Goal: Task Accomplishment & Management: Use online tool/utility

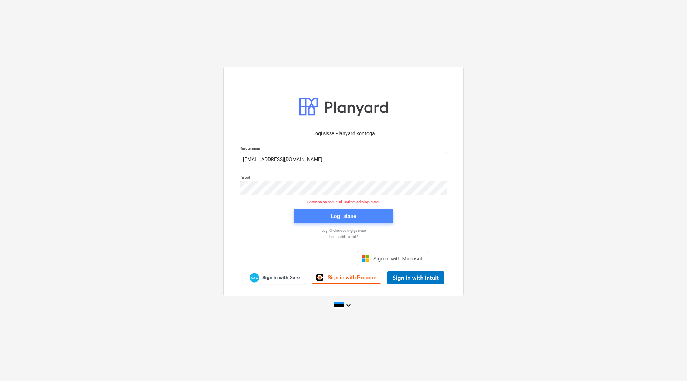
click at [373, 221] on button "Logi sisse" at bounding box center [343, 216] width 99 height 14
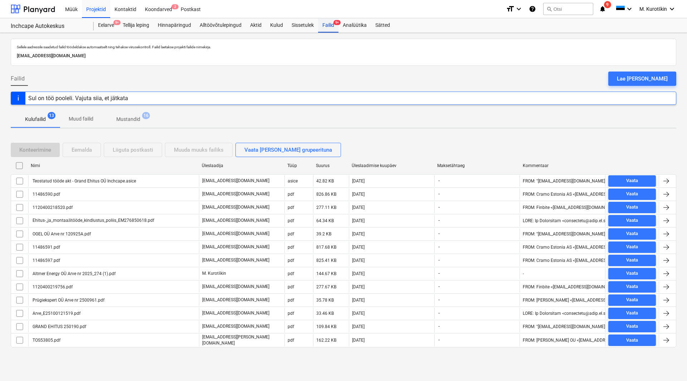
click at [326, 25] on div "Failid 9+" at bounding box center [328, 25] width 20 height 14
click at [163, 9] on div "Koondarved 2" at bounding box center [159, 9] width 36 height 18
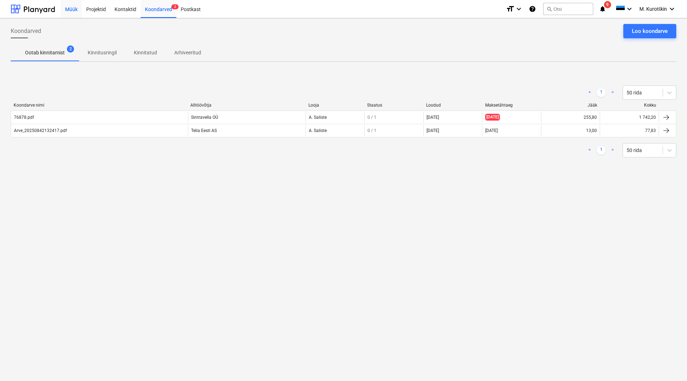
click at [72, 10] on div "Müük" at bounding box center [71, 9] width 21 height 18
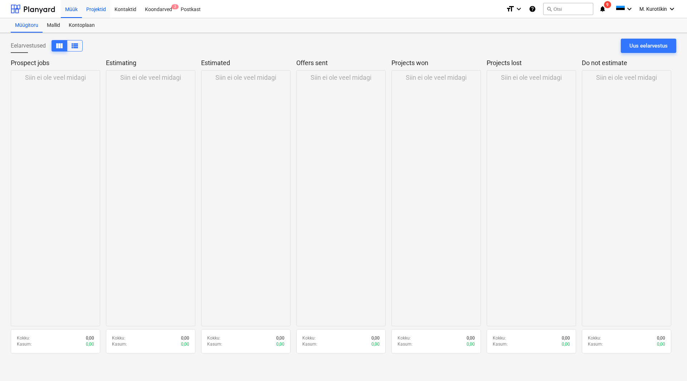
click at [100, 15] on div "Projektid" at bounding box center [96, 9] width 28 height 18
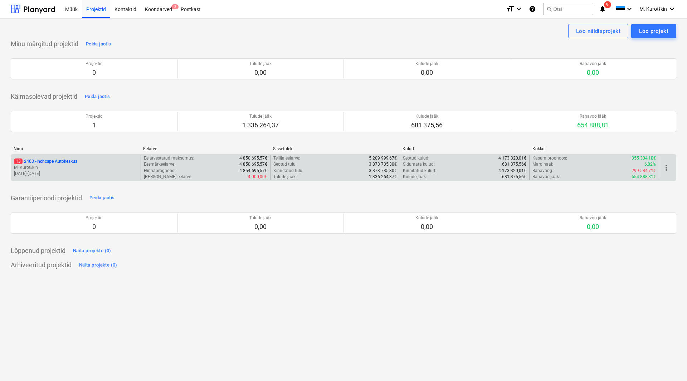
click at [66, 159] on p "13 2403 - Inchcape Autokeskus" at bounding box center [45, 161] width 63 height 6
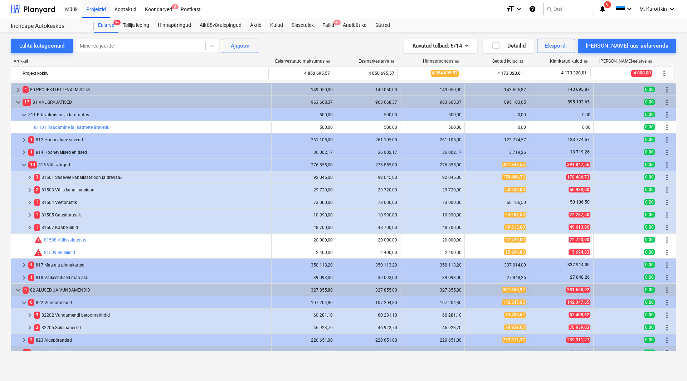
click at [557, 8] on div "Projekti nimekirja ületoomine ebaõnnestus" at bounding box center [560, 7] width 107 height 9
click at [563, 6] on div "Projekti nimekirja ületoomine ebaõnnestus" at bounding box center [560, 7] width 107 height 9
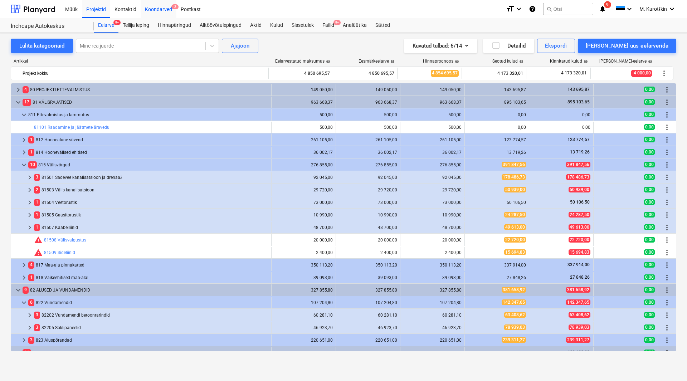
click at [158, 11] on div "Koondarved 2" at bounding box center [159, 9] width 36 height 18
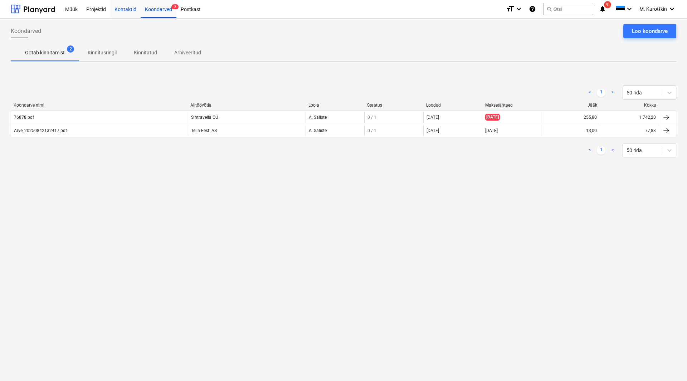
click at [130, 10] on div "Kontaktid" at bounding box center [125, 9] width 30 height 18
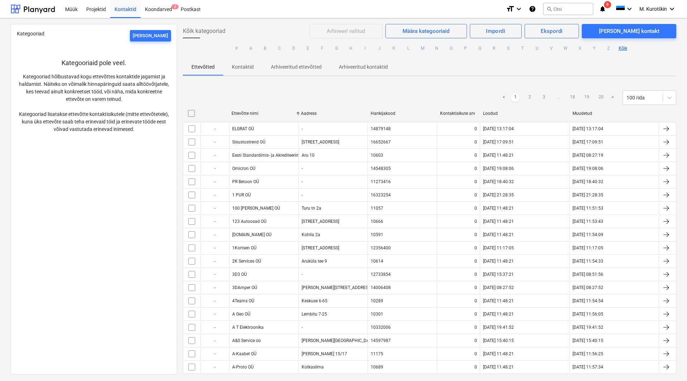
click at [560, 0] on div "Projekti nimekirja ületoomine ebaõnnestus" at bounding box center [561, 7] width 113 height 14
click at [563, 9] on div "Projekti nimekirja ületoomine ebaõnnestus" at bounding box center [560, 7] width 107 height 9
click at [562, 10] on div "Projekti nimekirja ületoomine ebaõnnestus" at bounding box center [560, 7] width 107 height 9
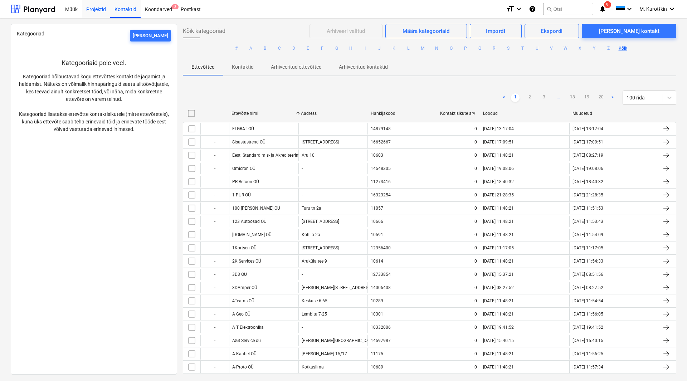
click at [98, 11] on div "Projektid" at bounding box center [96, 9] width 28 height 18
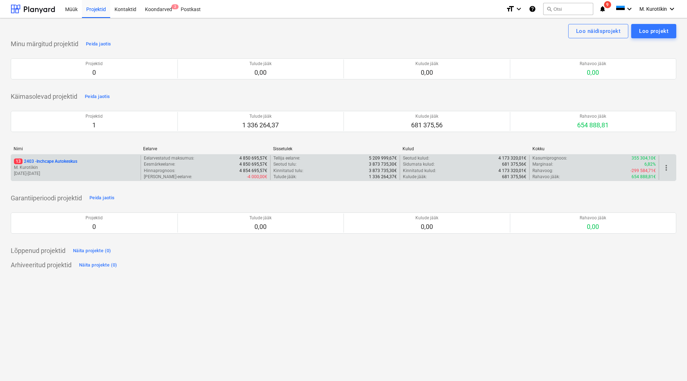
click at [72, 161] on p "13 2403 - Inchcape Autokeskus" at bounding box center [45, 161] width 63 height 6
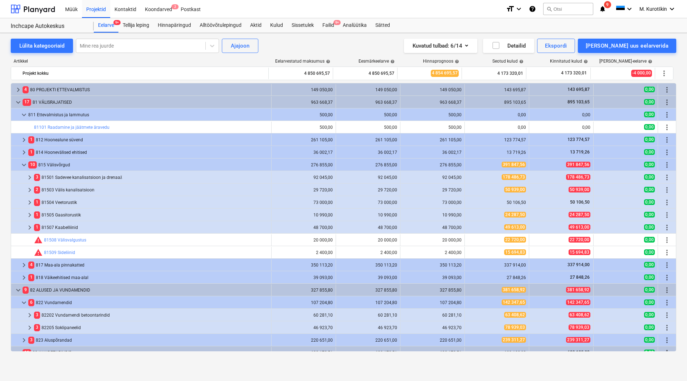
click at [575, 9] on div "Projekti nimekirja ületoomine ebaõnnestus" at bounding box center [560, 7] width 107 height 9
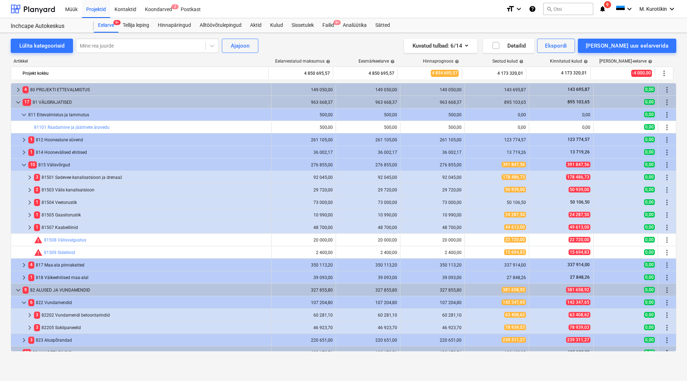
click at [575, 9] on div "Projekti nimekirja ületoomine ebaõnnestus" at bounding box center [560, 7] width 107 height 9
click at [274, 23] on div "Kulud" at bounding box center [276, 25] width 21 height 14
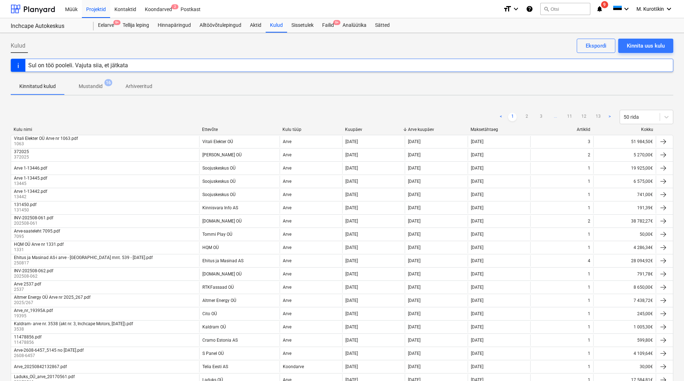
click at [564, 10] on div "Projekti nimekirja ületoomine ebaõnnestus" at bounding box center [558, 7] width 107 height 9
click at [163, 8] on div "Koondarved 2" at bounding box center [159, 9] width 36 height 18
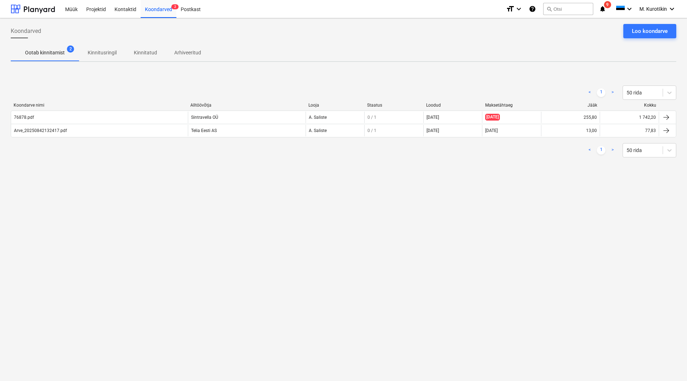
click at [601, 7] on div "Projekti nimekirja ületoomine ebaõnnestus" at bounding box center [560, 7] width 107 height 9
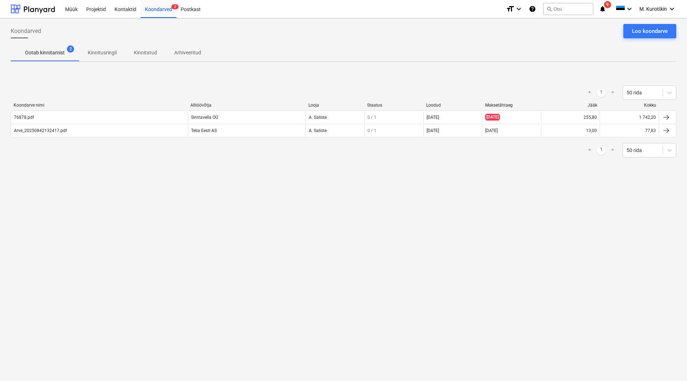
click at [601, 5] on div "Projekti nimekirja ületoomine ebaõnnestus" at bounding box center [560, 7] width 107 height 9
click at [571, 11] on div "Projekti nimekirja ületoomine ebaõnnestus" at bounding box center [560, 7] width 107 height 9
click at [515, 8] on div "Projekti nimekirja ületoomine ebaõnnestus" at bounding box center [560, 7] width 107 height 9
click at [122, 10] on div "Kontaktid" at bounding box center [125, 9] width 30 height 18
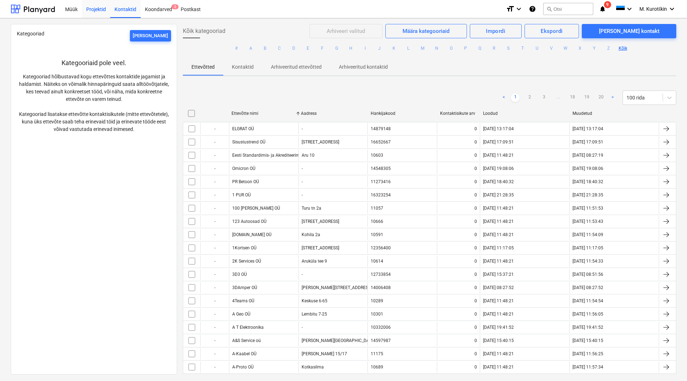
click at [92, 8] on div "Projektid" at bounding box center [96, 9] width 28 height 18
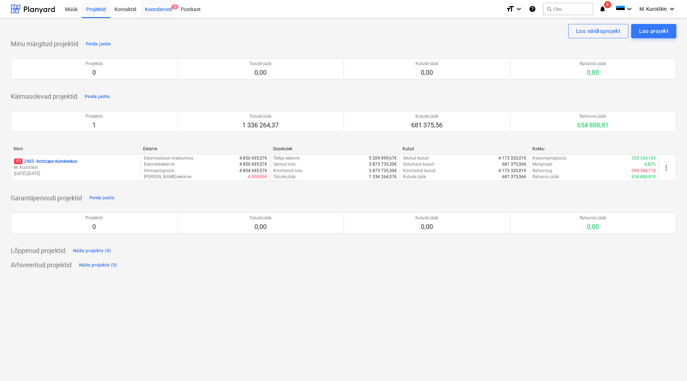
click at [165, 8] on div "Koondarved 2" at bounding box center [159, 9] width 36 height 18
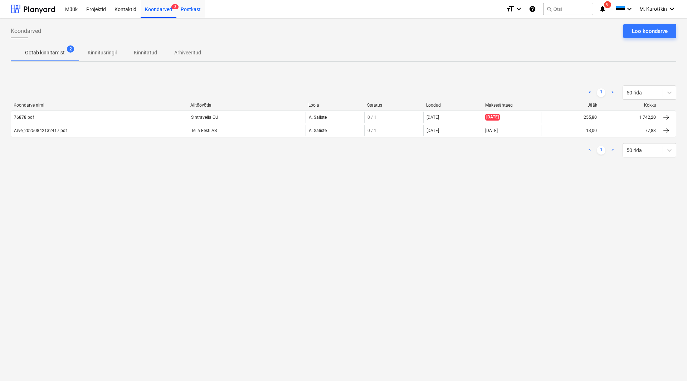
click at [195, 8] on div "Postkast" at bounding box center [190, 9] width 29 height 18
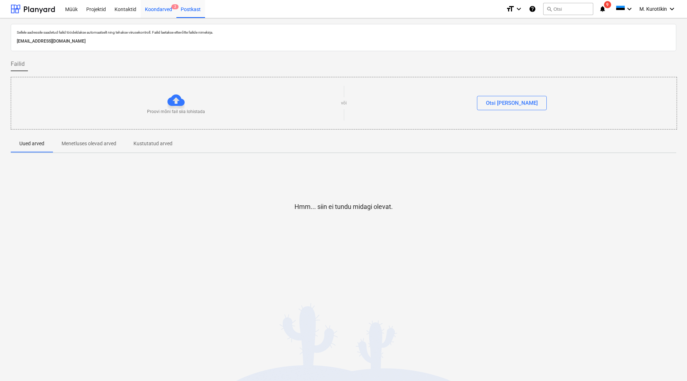
click at [161, 15] on div "Koondarved 2" at bounding box center [159, 9] width 36 height 18
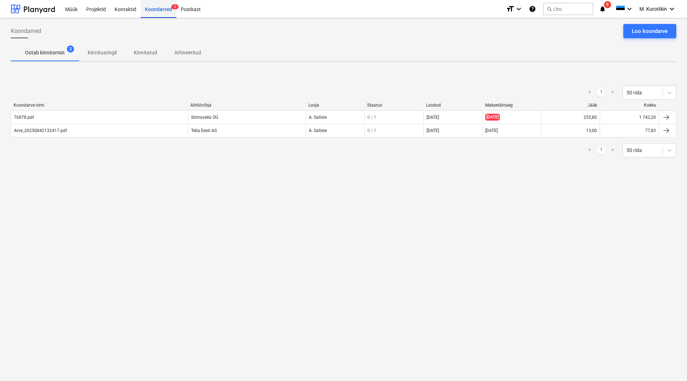
click at [161, 15] on div "Koondarved 2" at bounding box center [159, 9] width 36 height 18
click at [196, 9] on div "Postkast" at bounding box center [190, 9] width 29 height 18
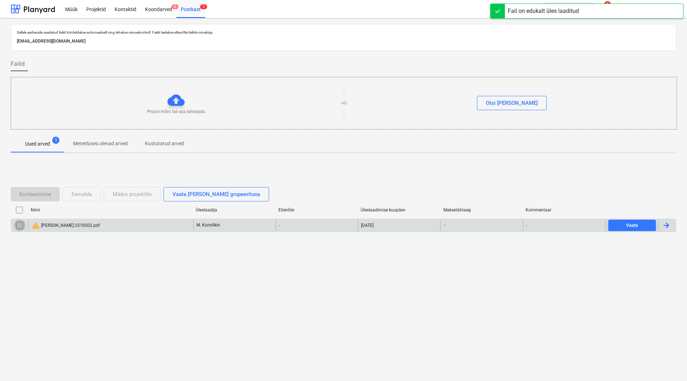
click at [22, 224] on input "checkbox" at bounding box center [19, 225] width 11 height 11
click at [119, 196] on div "Määra projektile" at bounding box center [132, 194] width 39 height 9
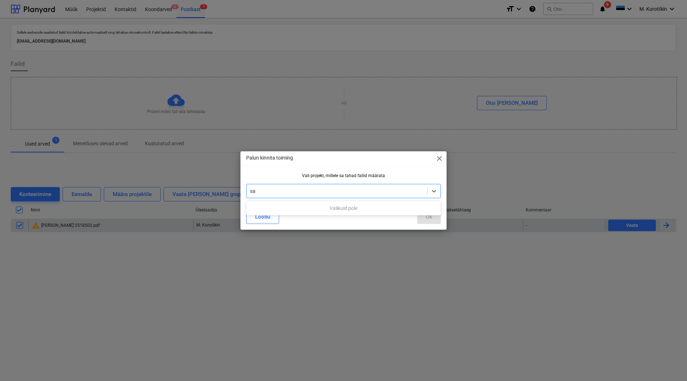
type input "s"
click at [431, 216] on div "Ok" at bounding box center [429, 216] width 6 height 9
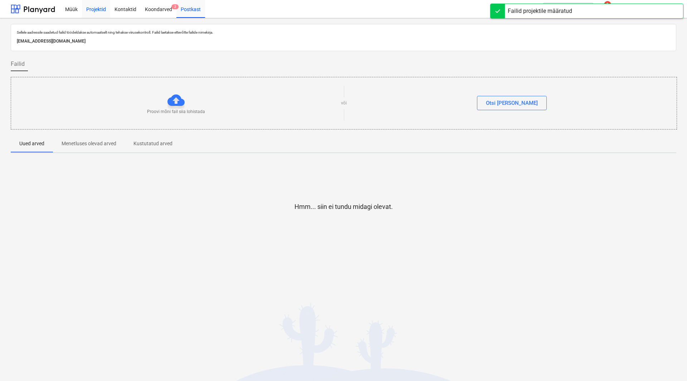
click at [105, 12] on div "Projektid" at bounding box center [96, 9] width 28 height 18
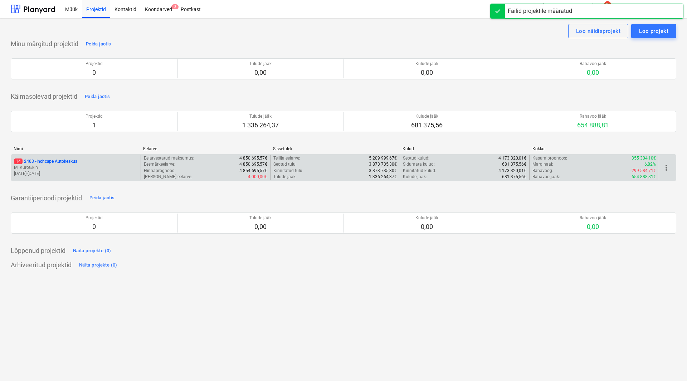
click at [58, 160] on p "14 2403 - Inchcape Autokeskus" at bounding box center [45, 161] width 63 height 6
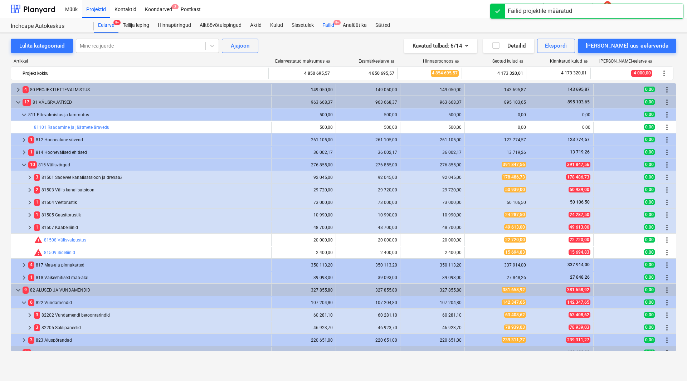
click at [319, 24] on div "Failid 9+" at bounding box center [328, 25] width 20 height 14
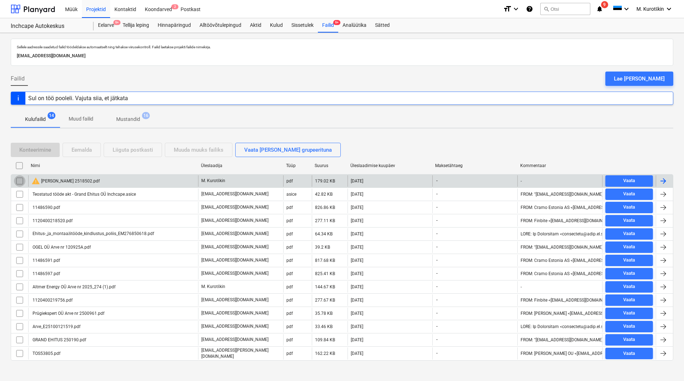
click at [19, 181] on input "checkbox" at bounding box center [19, 180] width 11 height 11
click at [84, 185] on div "warning [PERSON_NAME] 2518502.pdf" at bounding box center [113, 180] width 170 height 11
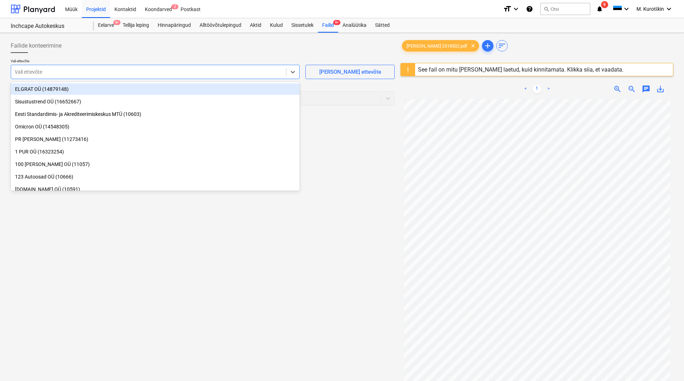
click at [243, 76] on div "Vali ettevõte" at bounding box center [148, 72] width 275 height 10
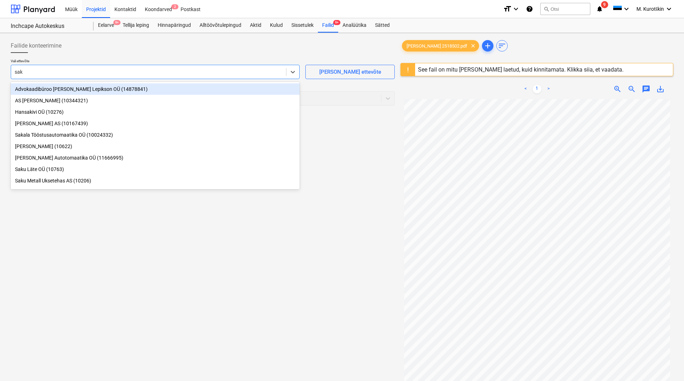
type input "saku"
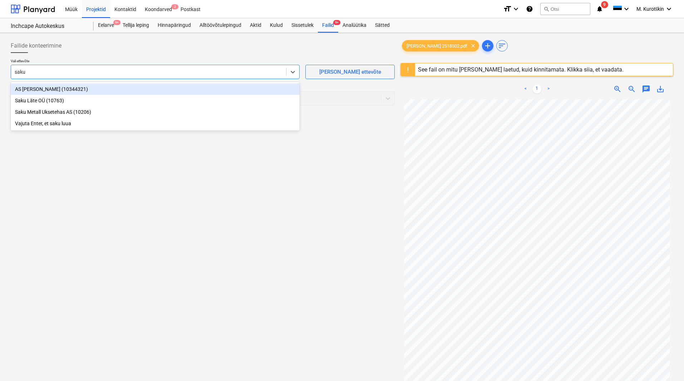
click at [223, 88] on div "AS [PERSON_NAME] (10344321)" at bounding box center [155, 88] width 289 height 11
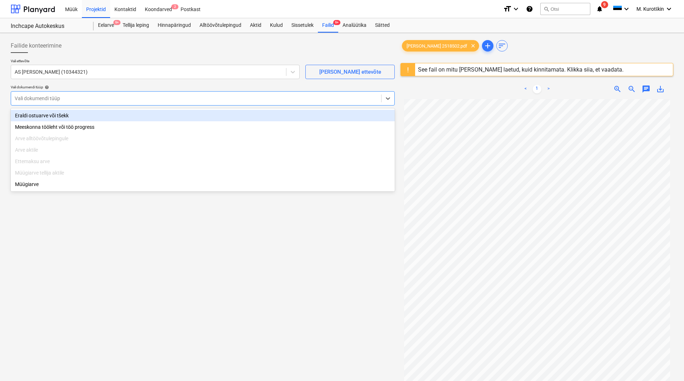
click at [219, 100] on div at bounding box center [196, 98] width 363 height 7
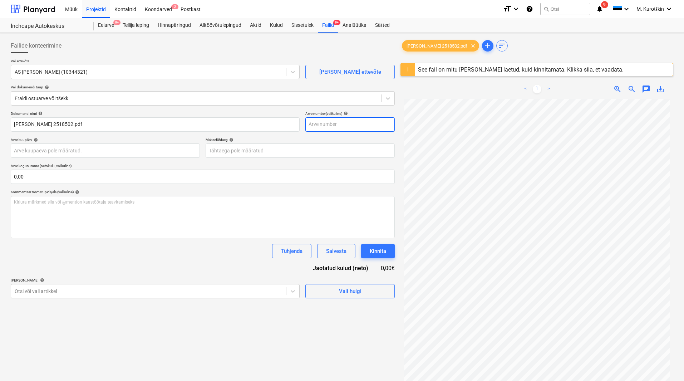
click at [363, 130] on input "text" at bounding box center [349, 124] width 89 height 14
type input "2518502"
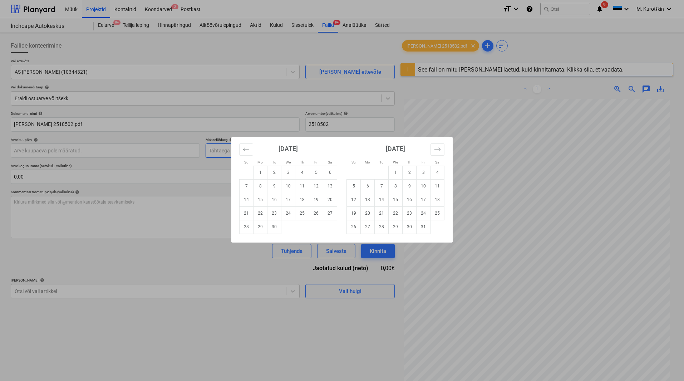
click at [346, 148] on body "Müük Projektid Kontaktid Koondarved 2 Postkast format_size keyboard_arrow_down …" at bounding box center [342, 190] width 684 height 381
click at [289, 201] on td "17" at bounding box center [288, 200] width 14 height 14
type input "[DATE]"
click at [163, 153] on body "Müük Projektid Kontaktid Koondarved 2 Postkast format_size keyboard_arrow_down …" at bounding box center [342, 190] width 684 height 381
click at [245, 152] on icon "Move backward to switch to the previous month." at bounding box center [246, 149] width 7 height 7
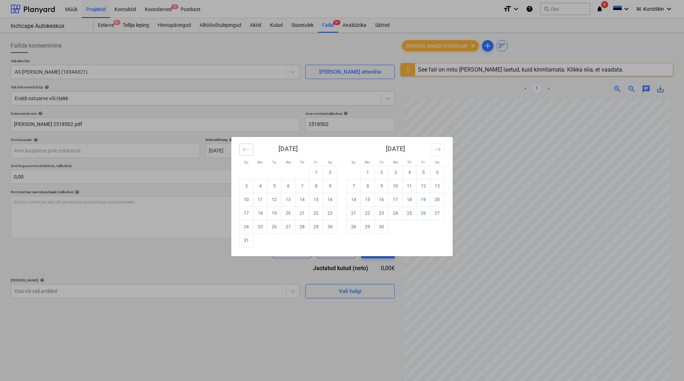
click at [245, 152] on icon "Move backward to switch to the previous month." at bounding box center [246, 149] width 7 height 7
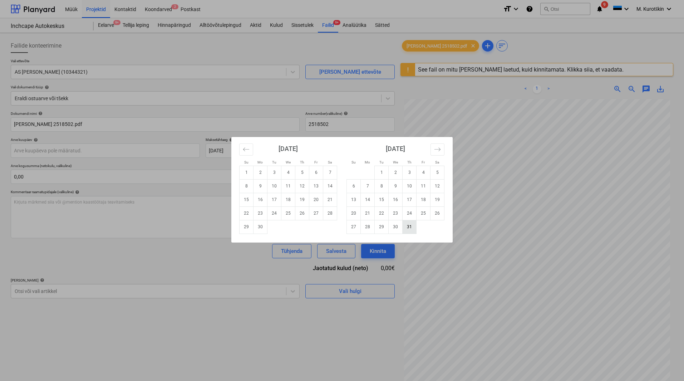
click at [407, 224] on td "31" at bounding box center [410, 227] width 14 height 14
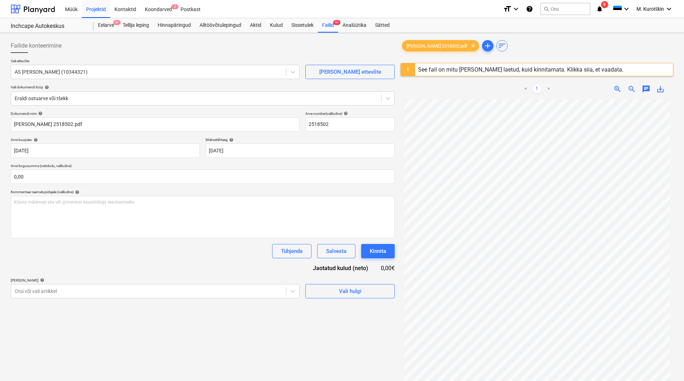
type input "[DATE]"
click at [208, 223] on div "Kirjuta märkmed siia või @mention kaastöötaja teavitamiseks ﻿" at bounding box center [203, 217] width 384 height 42
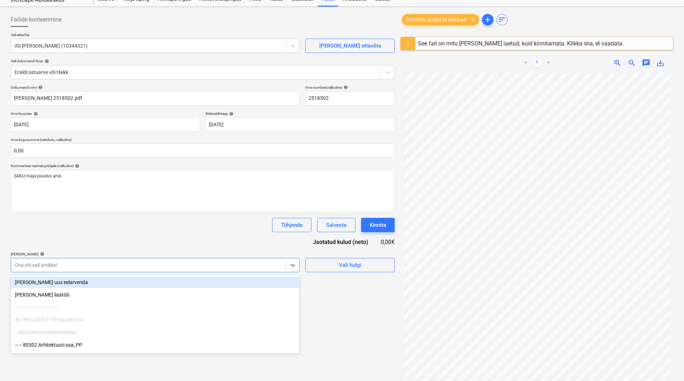
scroll to position [32, 0]
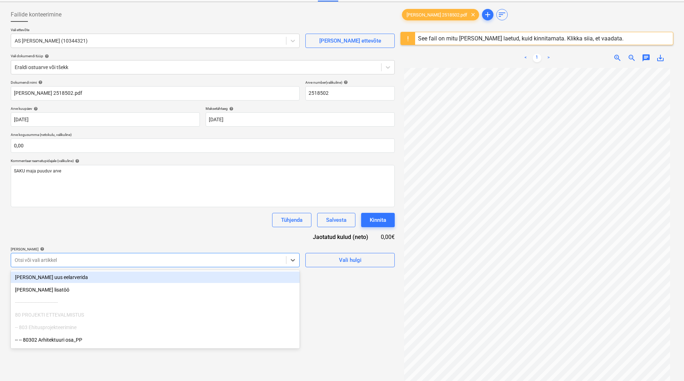
click at [185, 286] on body "Müük Projektid Kontaktid Koondarved 2 Postkast format_size keyboard_arrow_down …" at bounding box center [342, 159] width 684 height 381
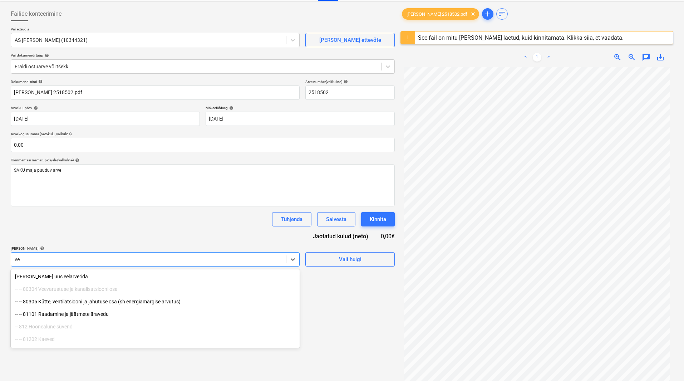
type input "v"
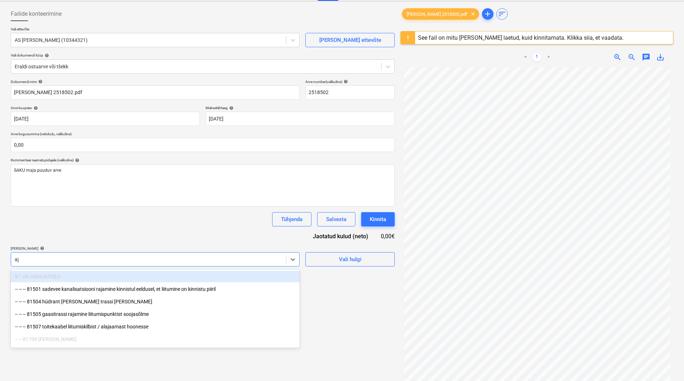
type input "aju"
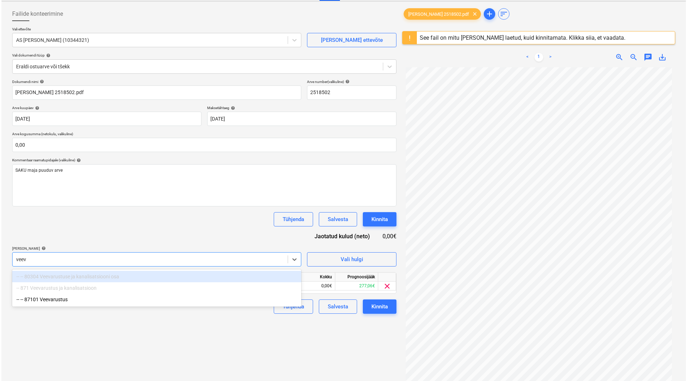
scroll to position [85, 0]
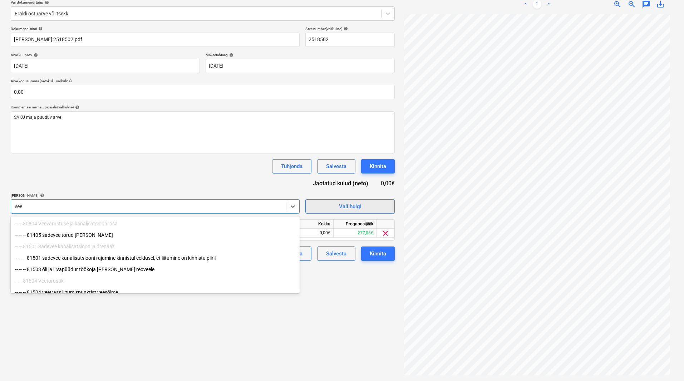
type input "vee"
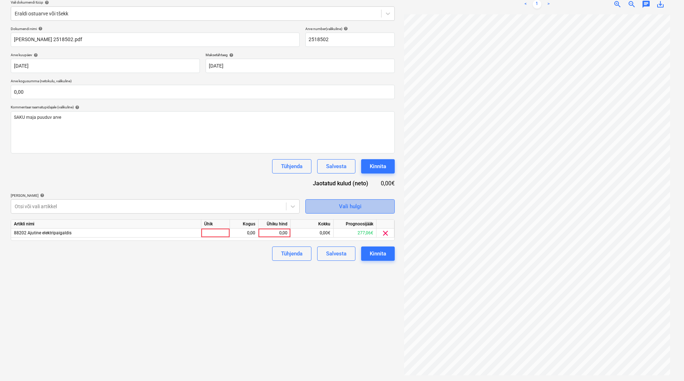
click at [327, 203] on span "Vali hulgi" at bounding box center [350, 206] width 72 height 9
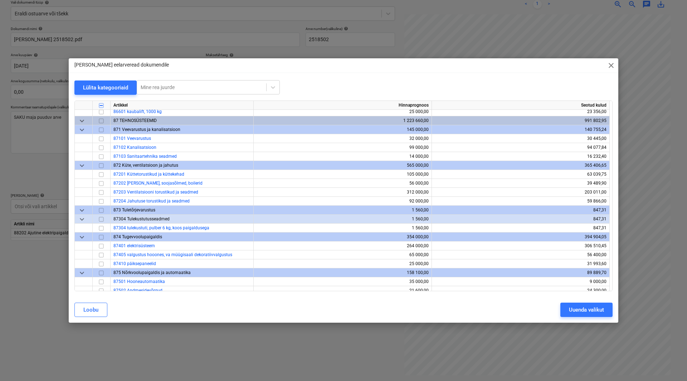
scroll to position [2651, 0]
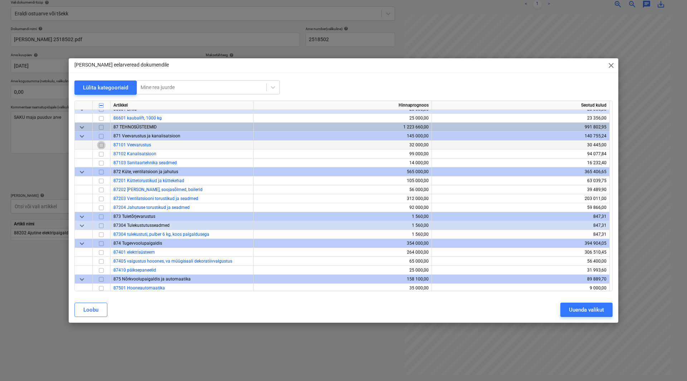
click at [99, 144] on input "checkbox" at bounding box center [101, 145] width 9 height 9
click at [103, 145] on input "checkbox" at bounding box center [101, 145] width 9 height 9
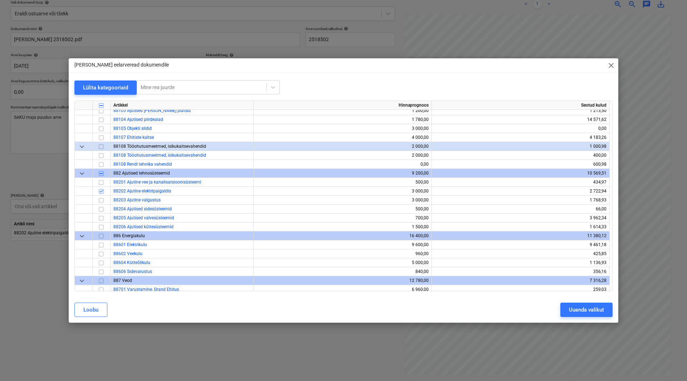
scroll to position [2936, 0]
click at [102, 192] on input "checkbox" at bounding box center [101, 191] width 9 height 9
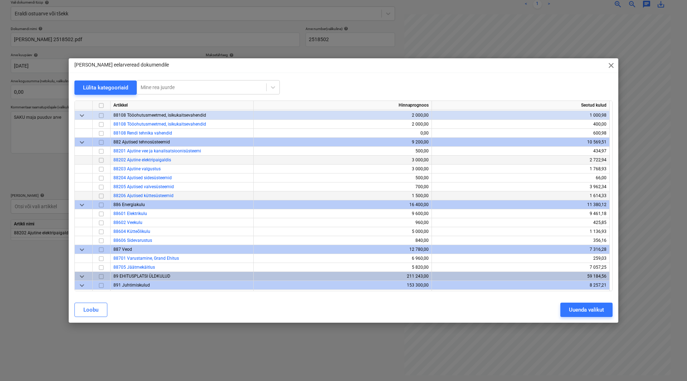
scroll to position [2967, 0]
click at [100, 221] on input "checkbox" at bounding box center [101, 222] width 9 height 9
click at [582, 312] on div "Uuenda valikut" at bounding box center [586, 309] width 35 height 9
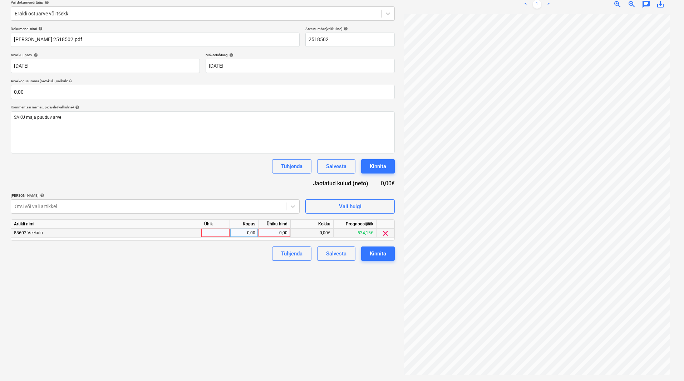
click at [277, 231] on div "0,00" at bounding box center [274, 232] width 26 height 9
click at [277, 231] on input at bounding box center [275, 232] width 32 height 9
type input "29,14"
click at [244, 275] on div "Failide konteerimine Vali ettevõte AS Saku Maja (10344321) [PERSON_NAME] uus et…" at bounding box center [203, 164] width 390 height 427
click at [387, 257] on button "Kinnita" at bounding box center [378, 253] width 34 height 14
